Goal: Transaction & Acquisition: Book appointment/travel/reservation

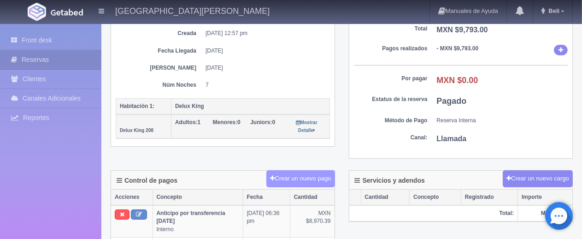
scroll to position [276, 0]
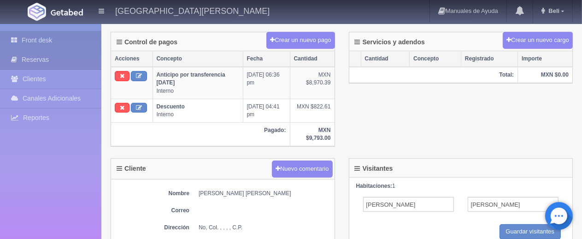
click at [49, 37] on link "Front desk" at bounding box center [50, 40] width 101 height 19
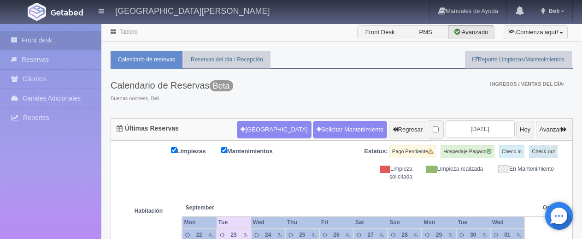
click at [315, 66] on ul "Calendario de reservas Reservas del día / Recepción Reporte Limpiezas/Mantenimi…" at bounding box center [342, 60] width 462 height 18
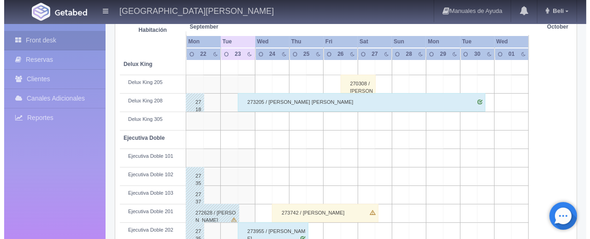
scroll to position [92, 0]
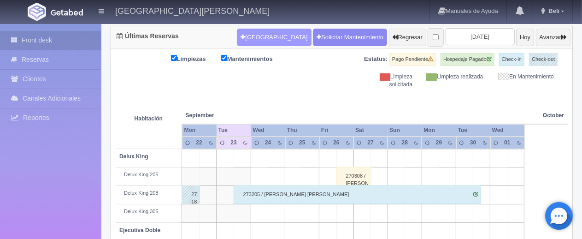
click at [263, 35] on button "[GEOGRAPHIC_DATA]" at bounding box center [274, 38] width 74 height 18
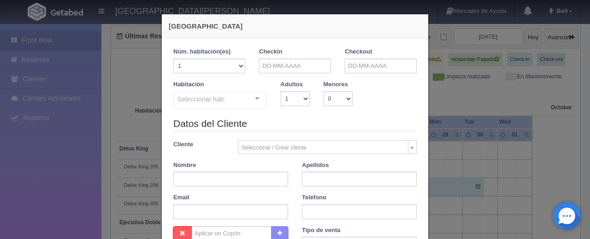
checkbox input "false"
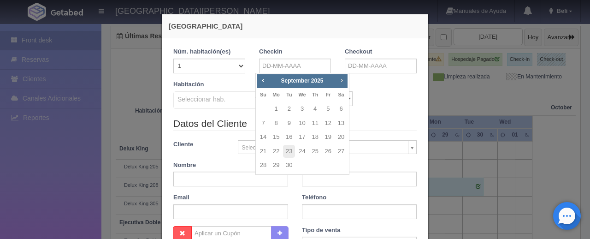
click at [343, 80] on span "Next" at bounding box center [341, 79] width 7 height 7
click at [317, 124] on link "9" at bounding box center [315, 123] width 12 height 13
type input "[DATE]"
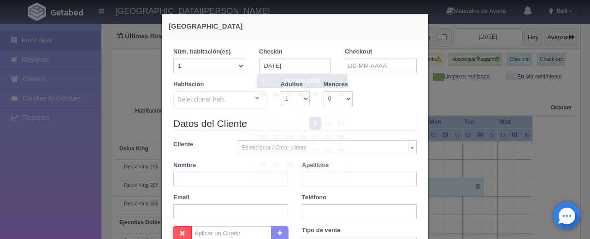
checkbox input "false"
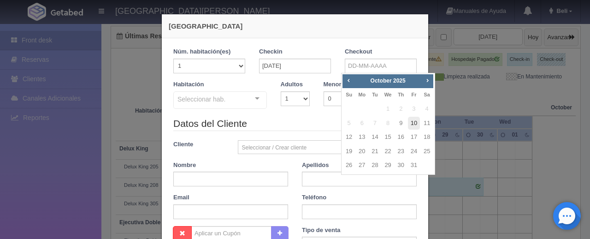
click at [413, 123] on link "10" at bounding box center [414, 123] width 12 height 13
type input "[DATE]"
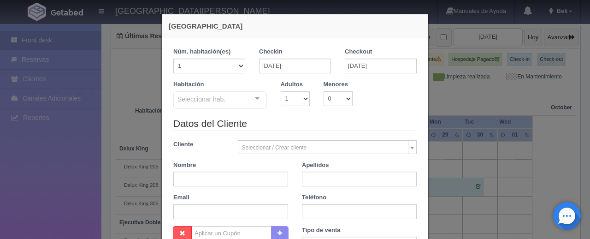
checkbox input "false"
click at [238, 100] on div "Seleccionar hab." at bounding box center [220, 100] width 94 height 18
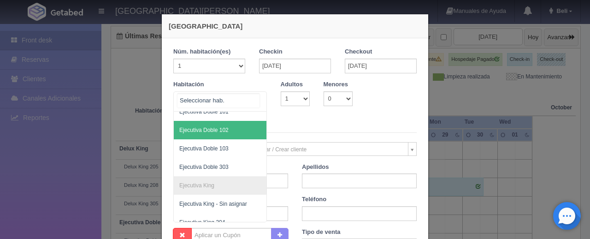
scroll to position [184, 0]
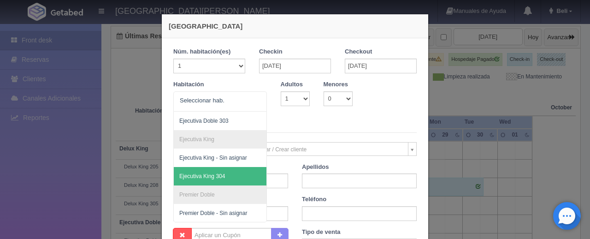
click at [288, 128] on legend "Datos del Cliente" at bounding box center [294, 125] width 243 height 14
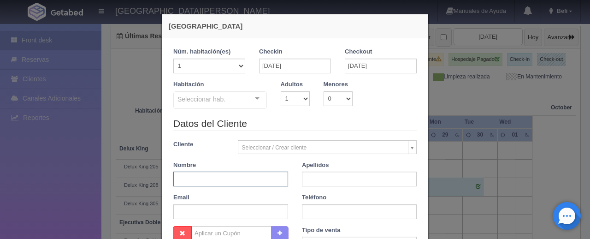
click at [220, 176] on input "text" at bounding box center [230, 178] width 115 height 15
paste input "2054227869"
type input "2"
click at [311, 212] on input "text" at bounding box center [359, 211] width 115 height 15
paste input "2054227869"
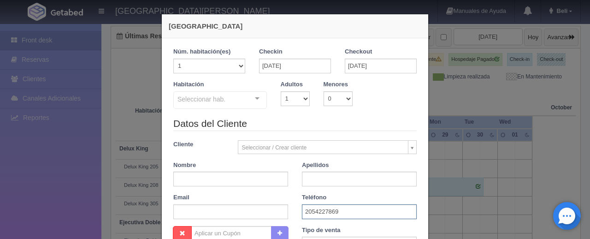
type input "2054227869"
click at [235, 175] on input "text" at bounding box center [230, 178] width 115 height 15
click at [260, 178] on input "text" at bounding box center [230, 178] width 115 height 15
paste input "[PERSON_NAME]"
type input "[PERSON_NAME]"
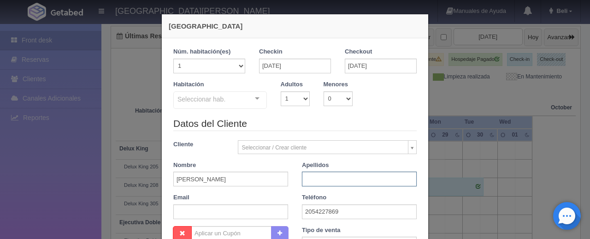
click at [328, 175] on input "text" at bounding box center [359, 178] width 115 height 15
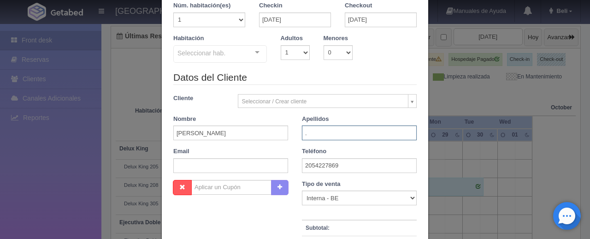
type input "."
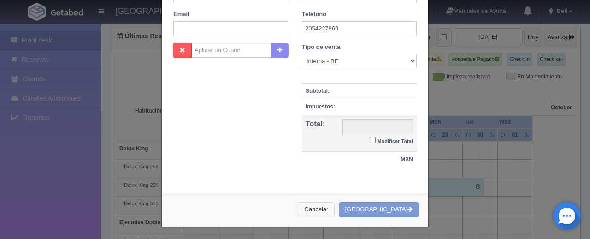
click at [334, 207] on button "Cancelar" at bounding box center [316, 209] width 37 height 15
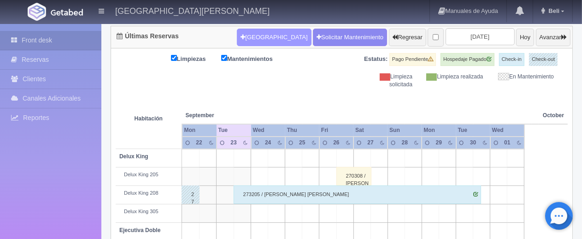
click at [248, 37] on button "[GEOGRAPHIC_DATA]" at bounding box center [274, 38] width 74 height 18
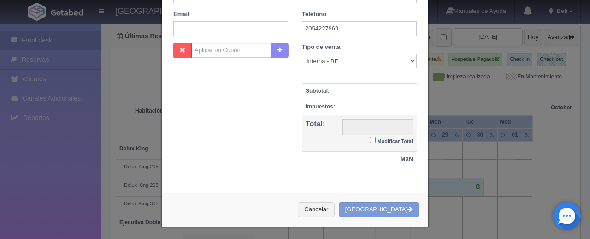
checkbox input "false"
click at [331, 209] on button "Cancelar" at bounding box center [316, 209] width 37 height 15
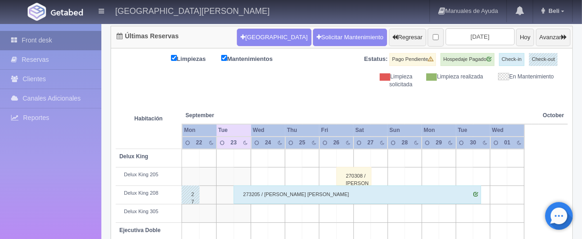
scroll to position [0, 0]
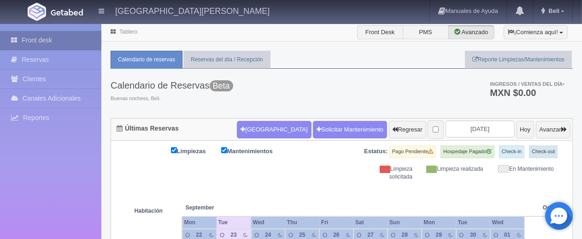
click at [44, 49] on link "Front desk" at bounding box center [50, 40] width 101 height 19
